Goal: Information Seeking & Learning: Learn about a topic

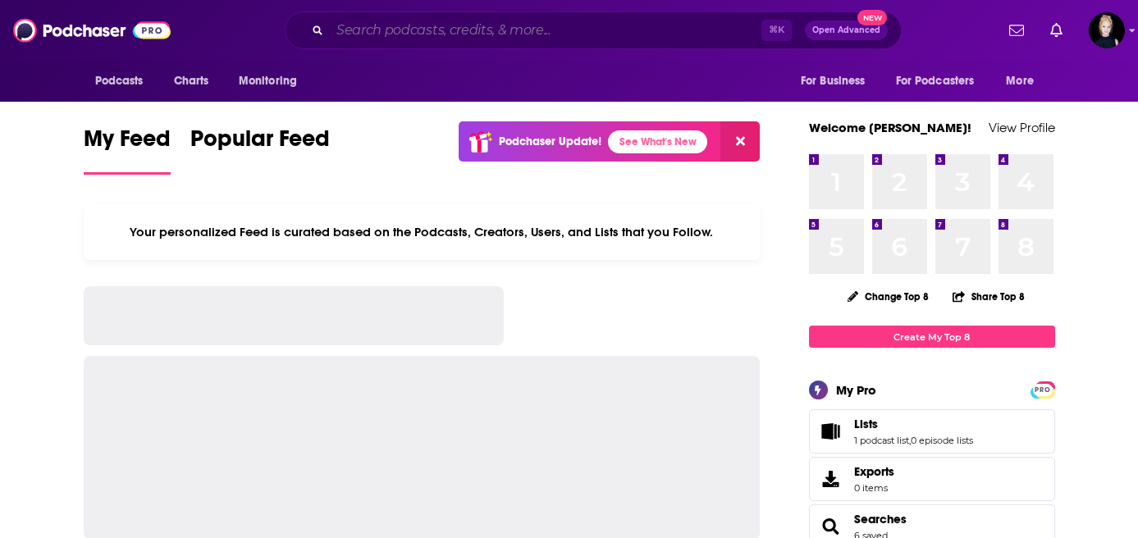
click at [382, 35] on input "Search podcasts, credits, & more..." at bounding box center [546, 30] width 432 height 26
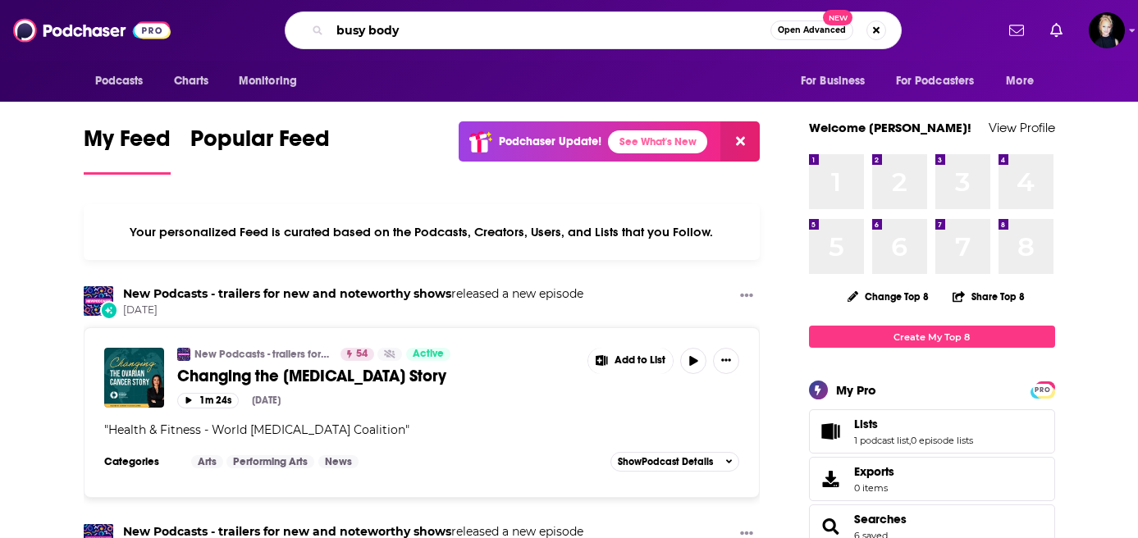
type input "busy body"
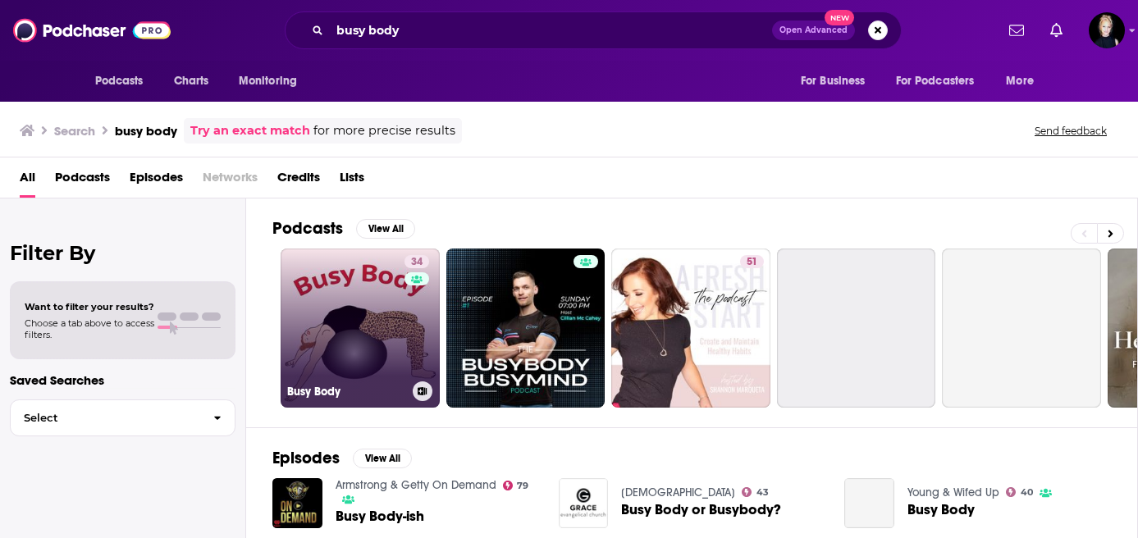
click at [368, 302] on link "34 Busy Body" at bounding box center [360, 328] width 159 height 159
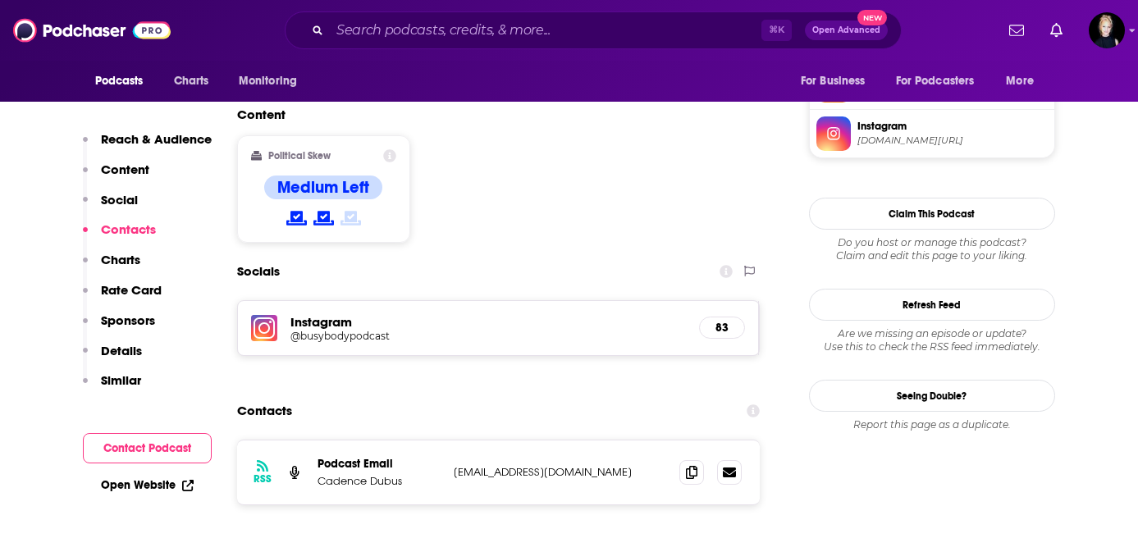
scroll to position [1290, 0]
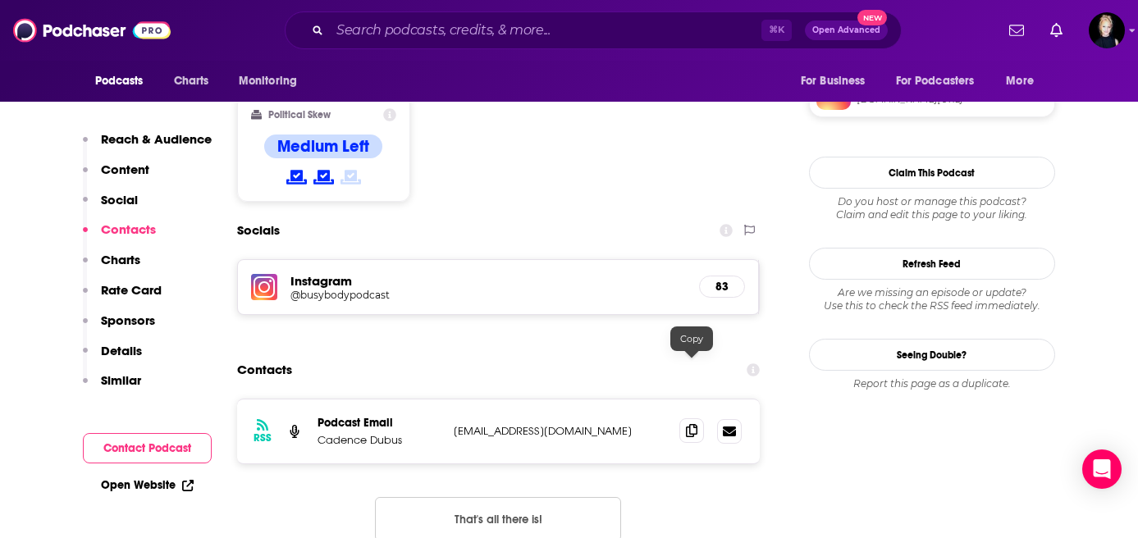
click at [694, 424] on icon at bounding box center [691, 430] width 11 height 13
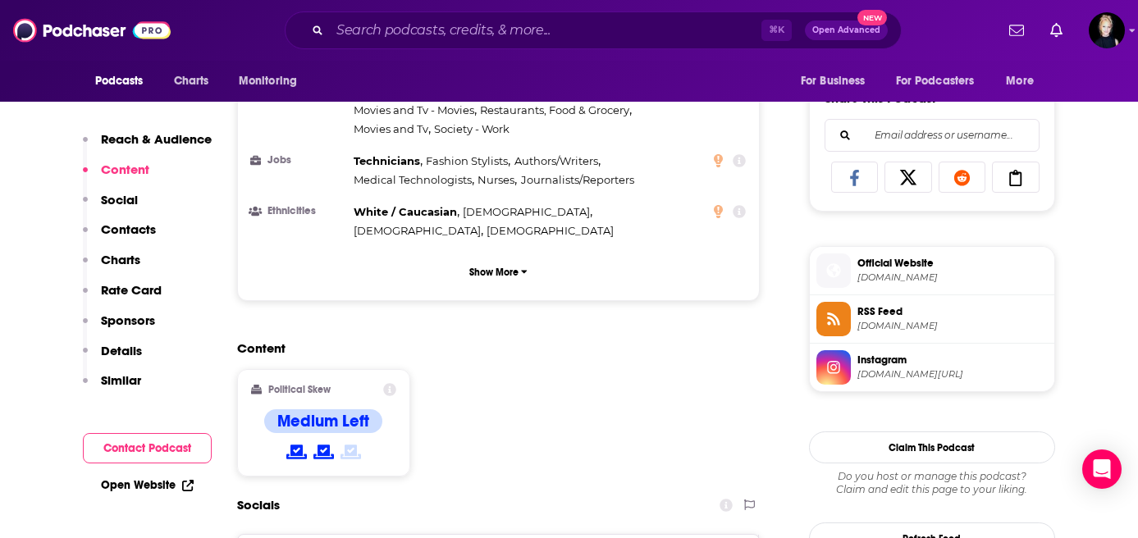
scroll to position [0, 0]
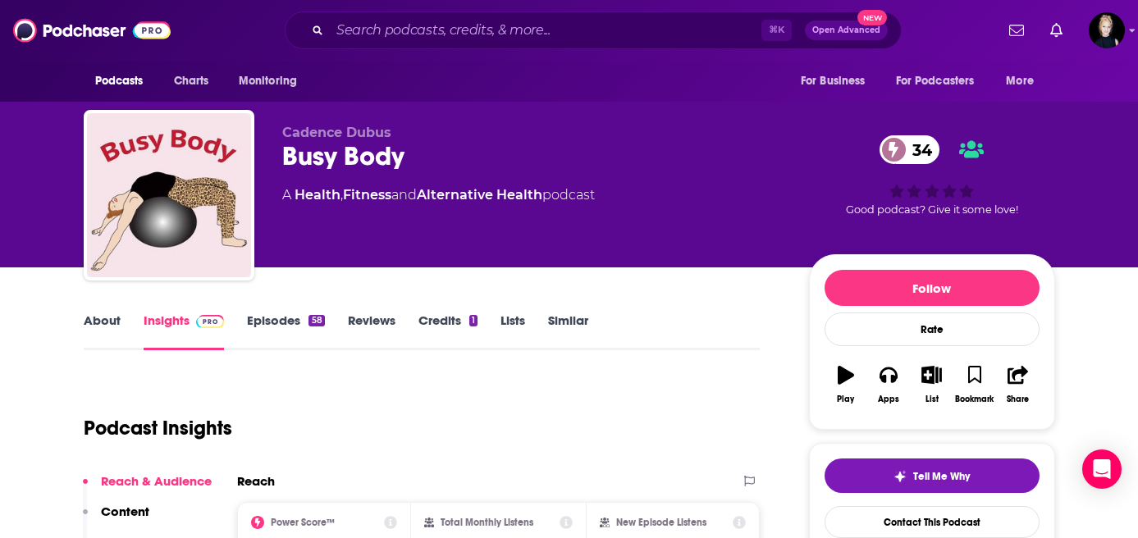
click at [112, 327] on link "About" at bounding box center [102, 332] width 37 height 38
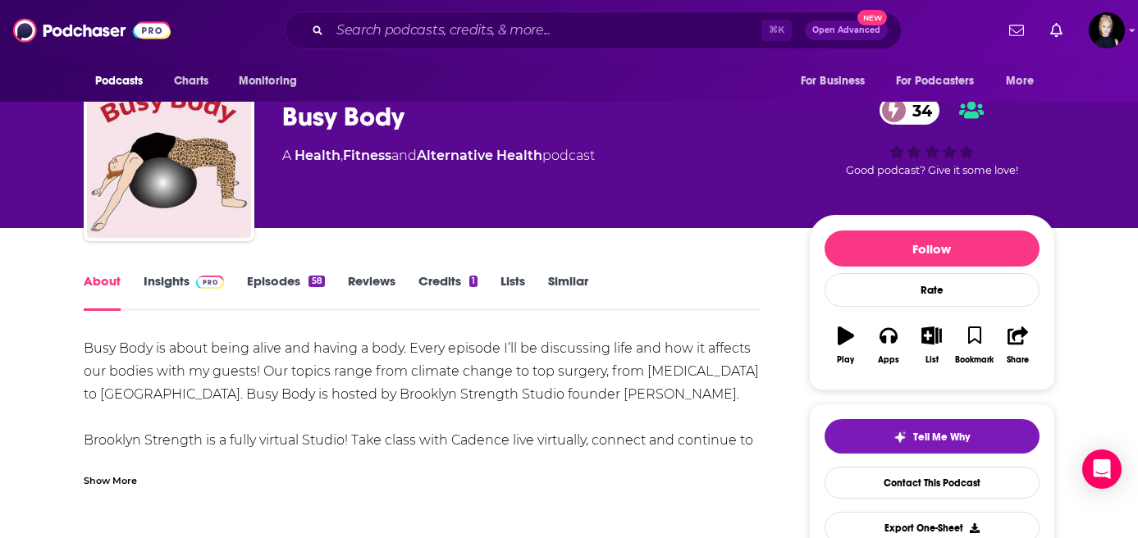
scroll to position [185, 0]
